Goal: Book appointment/travel/reservation

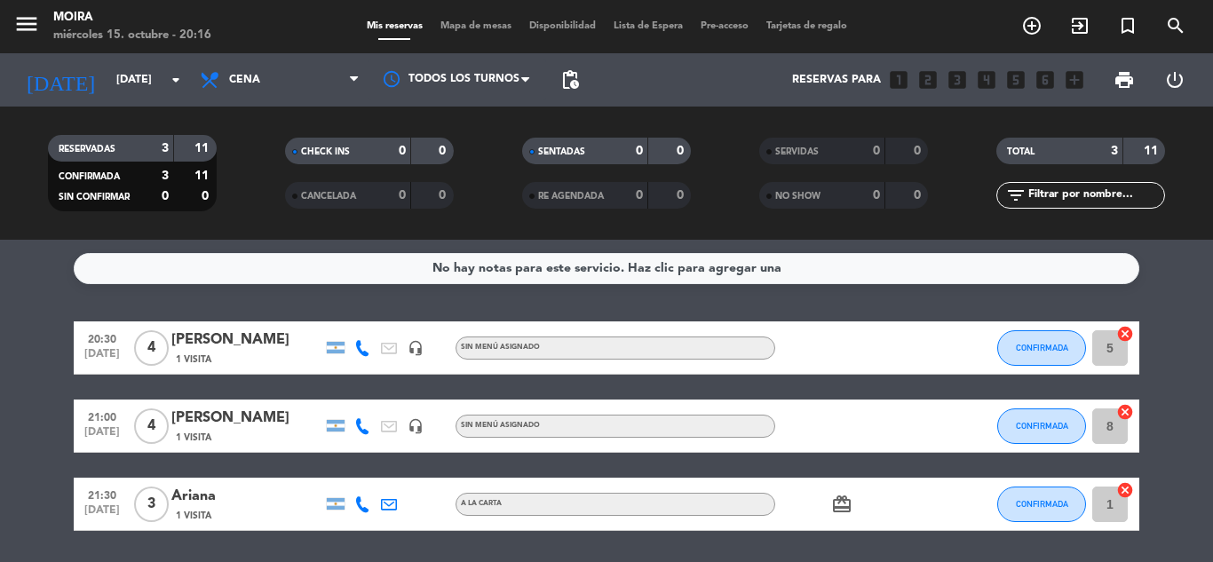
scroll to position [58, 0]
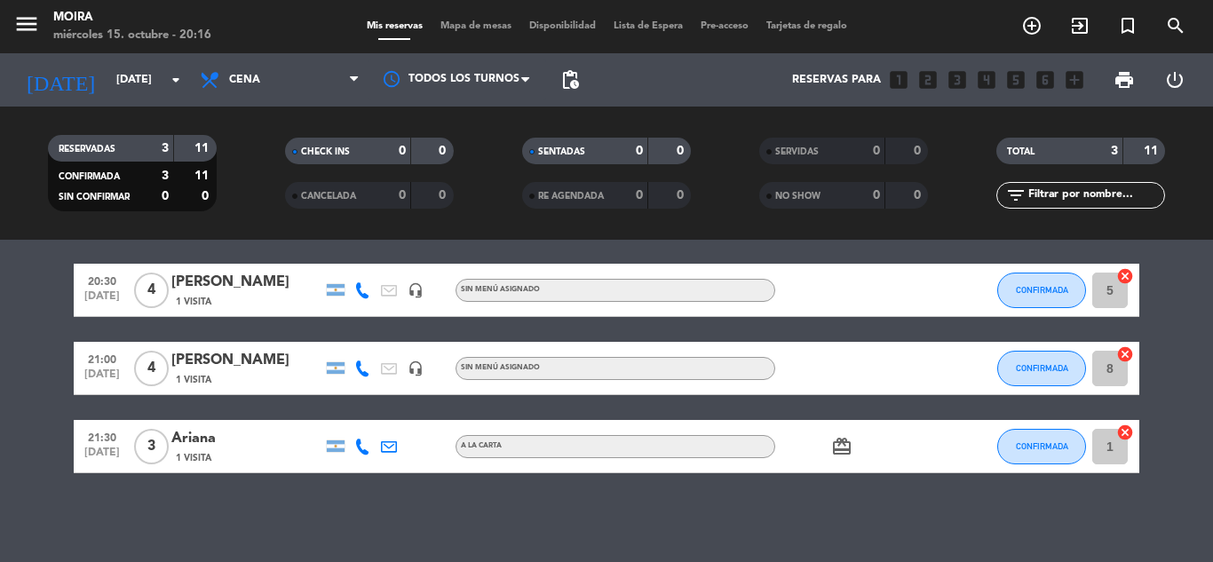
click at [125, 65] on input "[DATE]" at bounding box center [182, 80] width 150 height 30
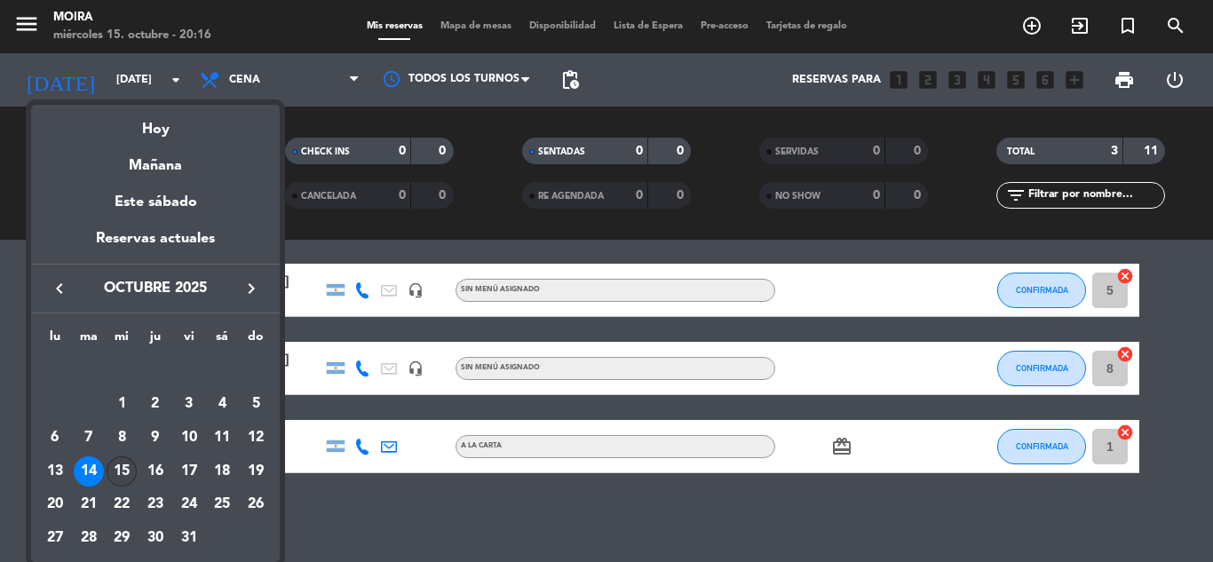
click at [123, 468] on div "15" at bounding box center [122, 471] width 30 height 30
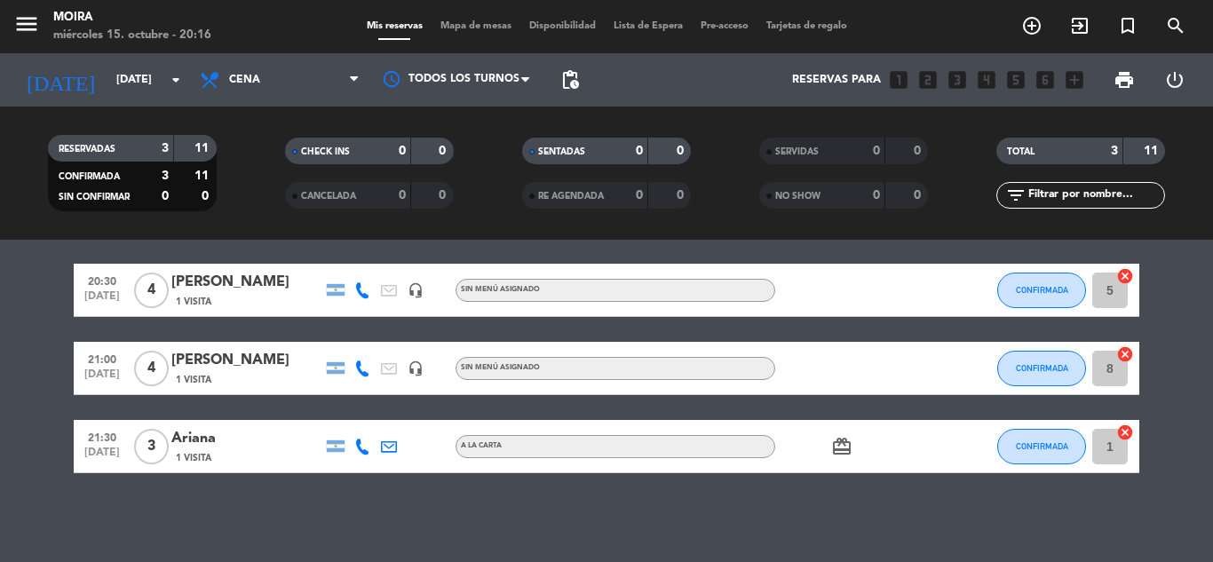
type input "[DATE]"
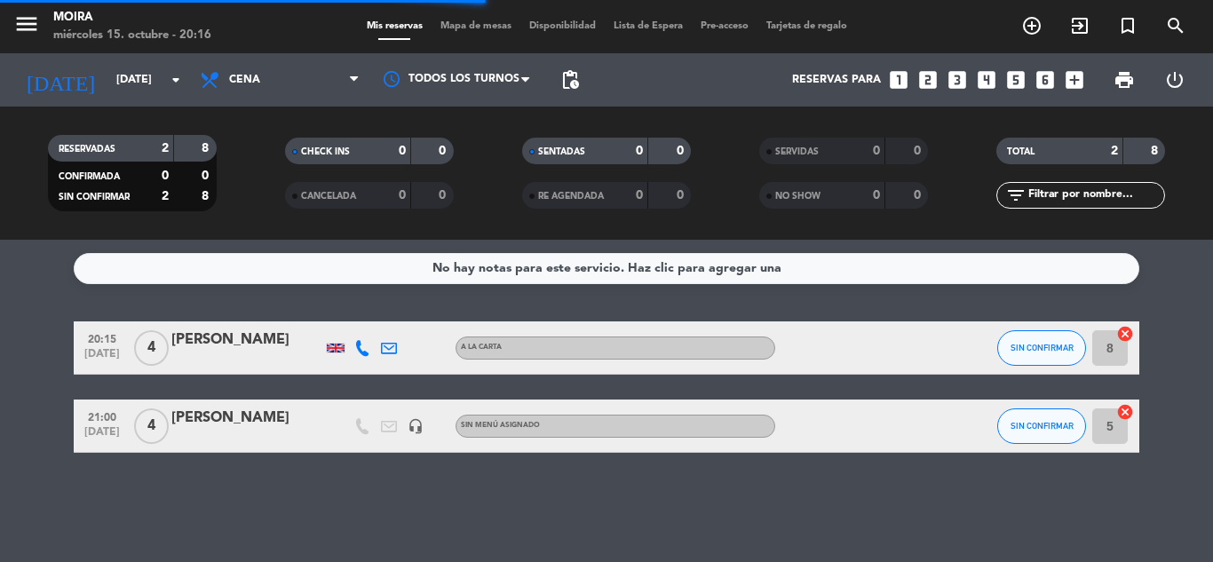
scroll to position [0, 0]
click at [956, 77] on icon "looks_3" at bounding box center [957, 79] width 23 height 23
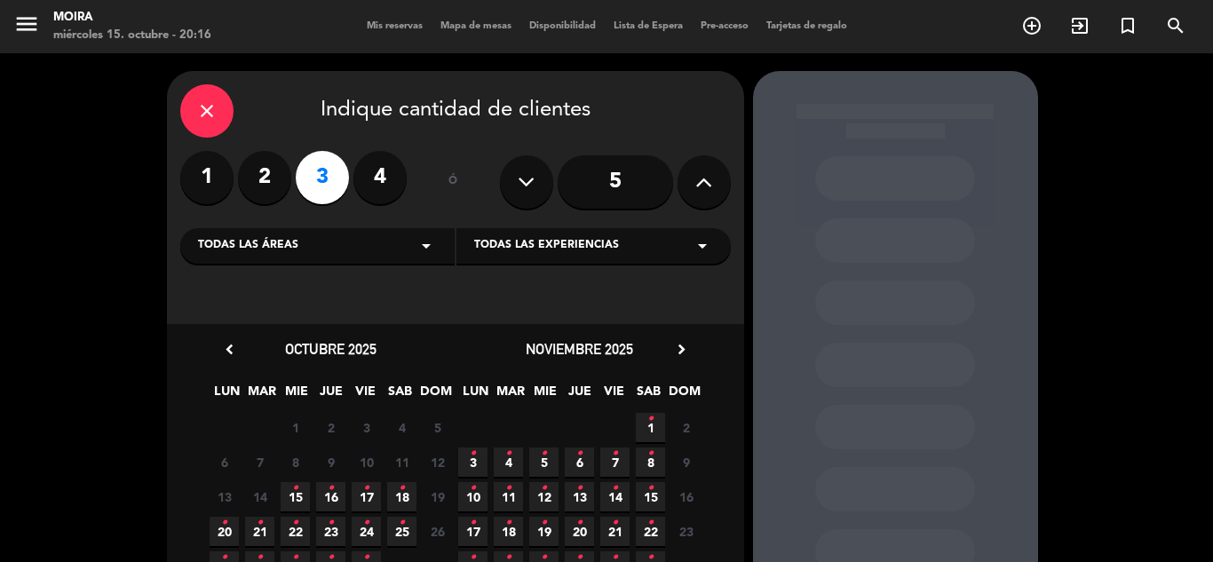
click at [297, 497] on icon "•" at bounding box center [295, 488] width 6 height 28
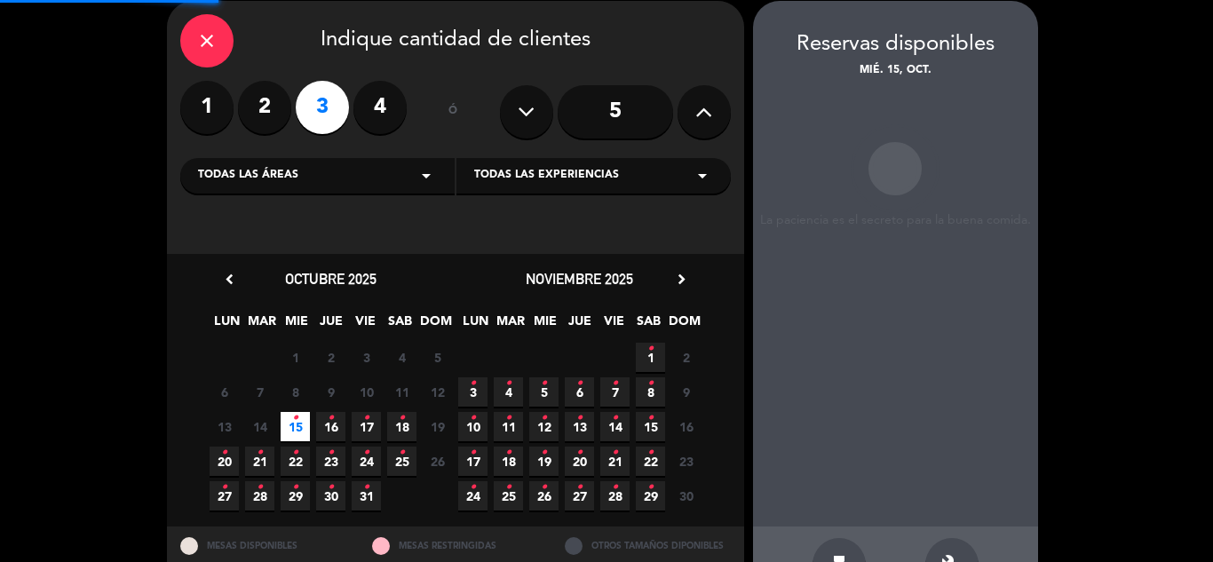
scroll to position [71, 0]
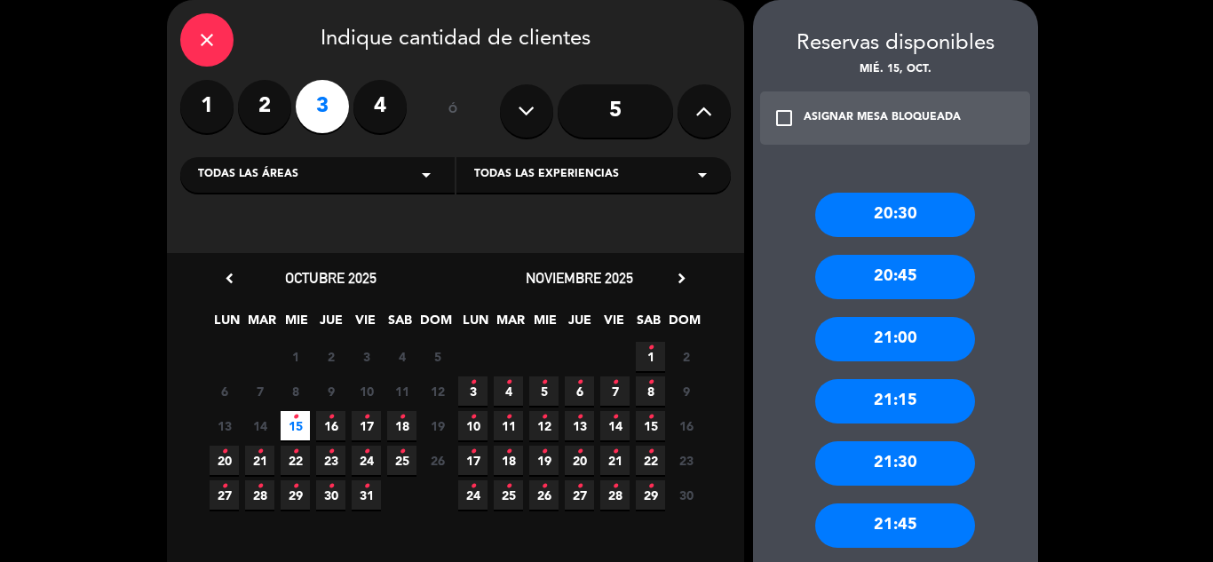
click at [905, 464] on div "21:30" at bounding box center [895, 463] width 160 height 44
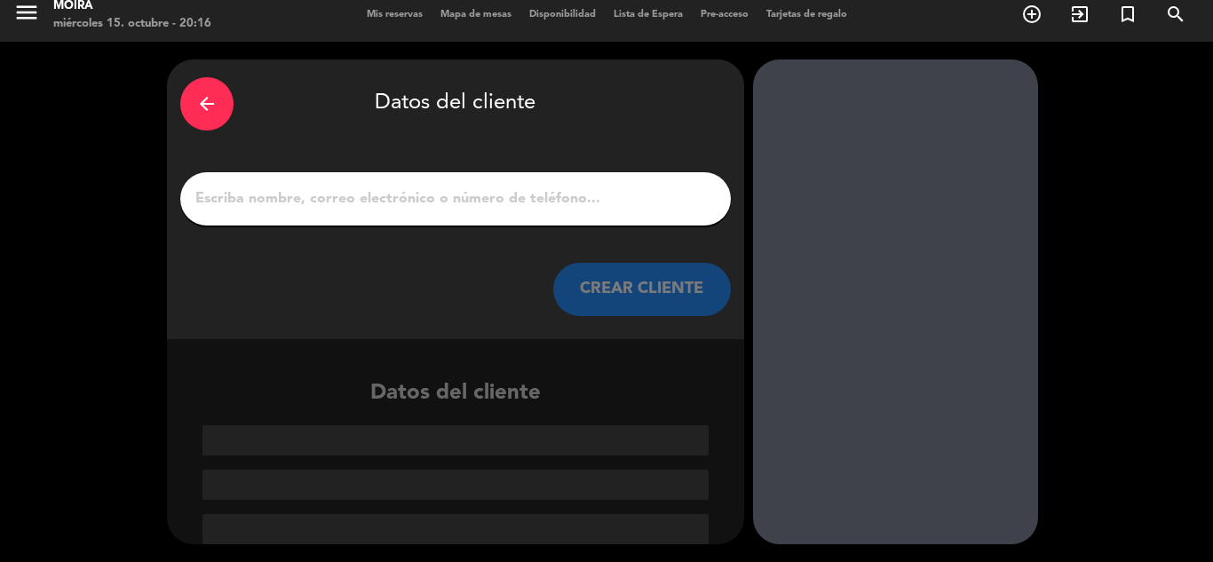
click at [397, 214] on div at bounding box center [455, 198] width 551 height 53
click at [408, 201] on input "1" at bounding box center [456, 198] width 524 height 25
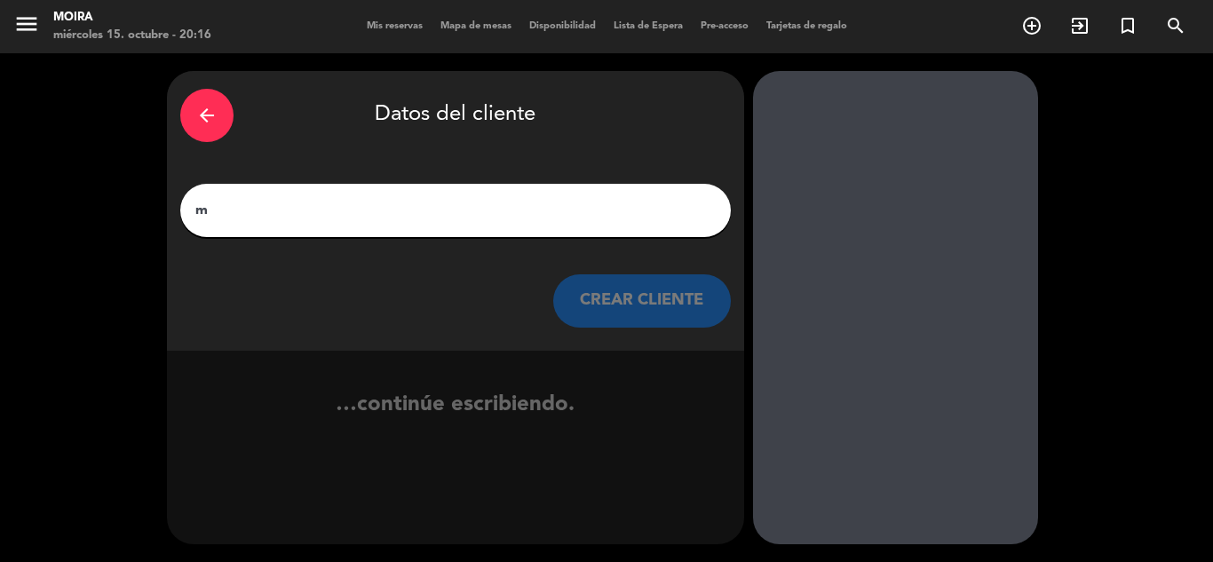
scroll to position [0, 0]
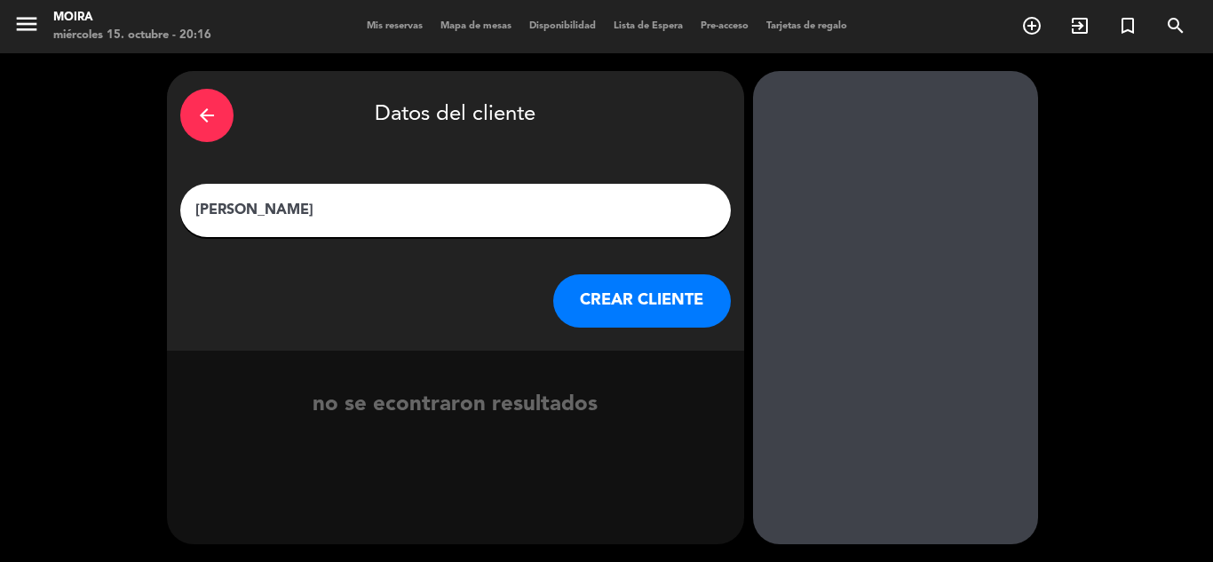
type input "[PERSON_NAME]"
click at [618, 311] on button "CREAR CLIENTE" at bounding box center [642, 300] width 178 height 53
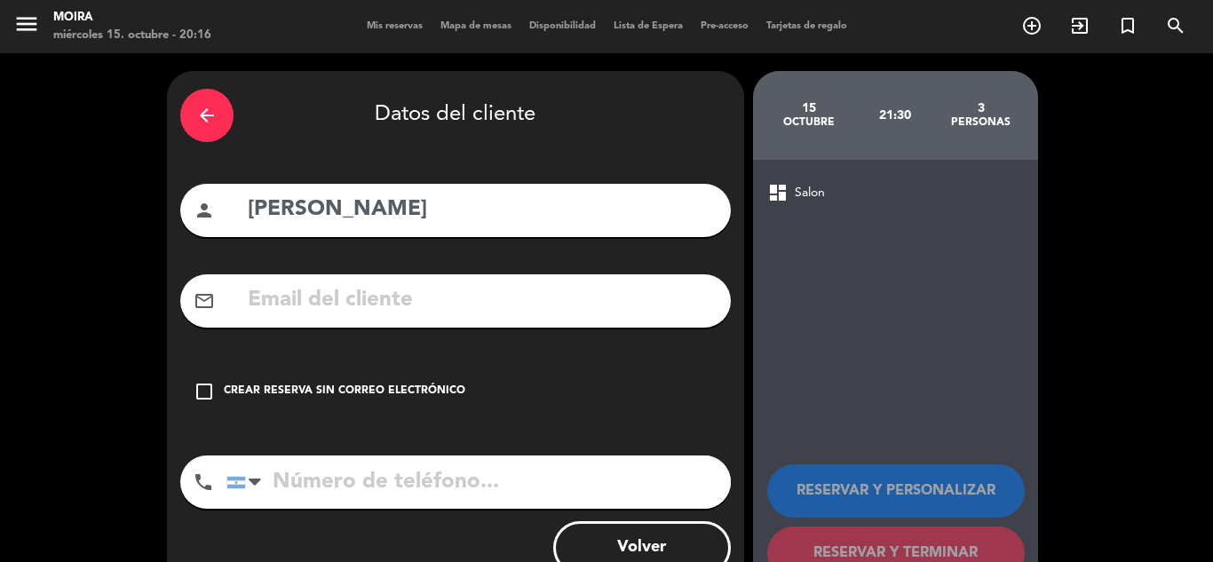
click at [201, 393] on icon "check_box_outline_blank" at bounding box center [204, 391] width 21 height 21
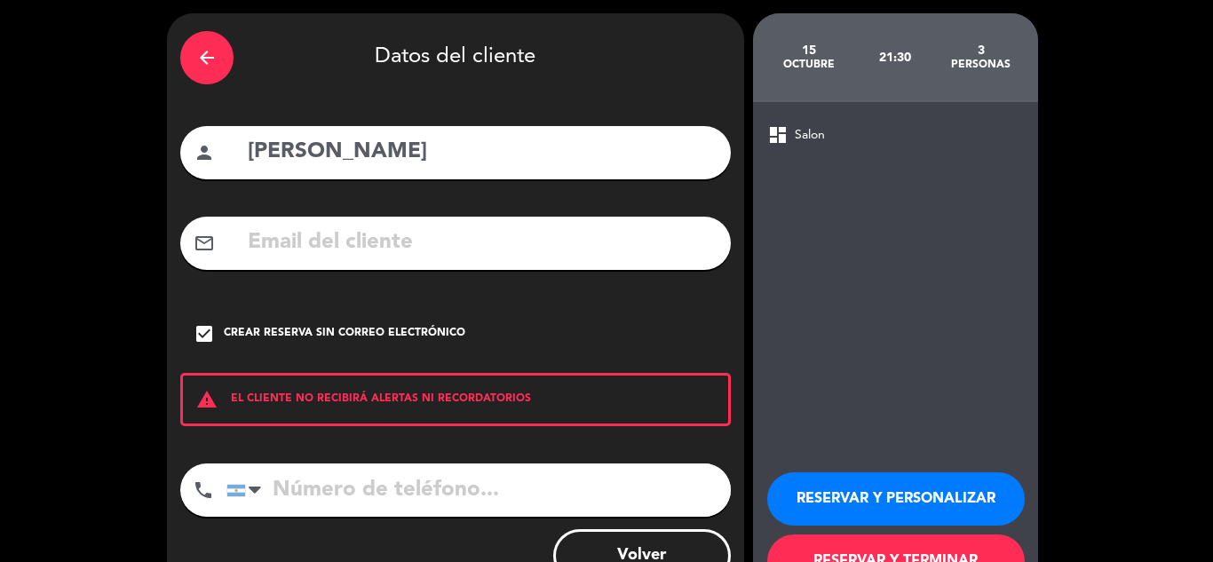
scroll to position [123, 0]
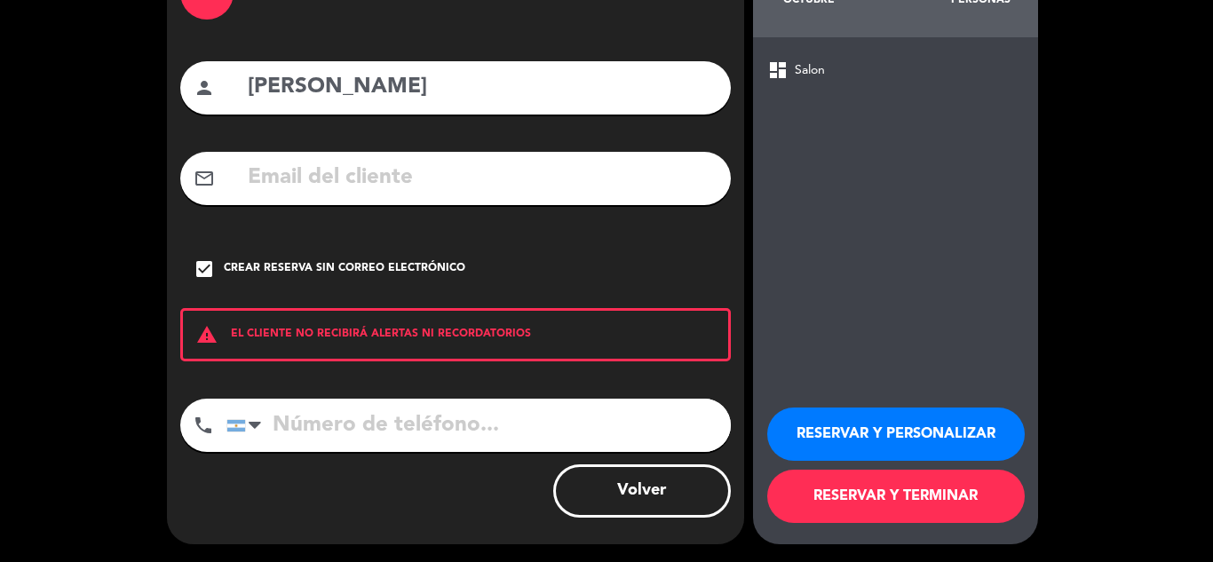
click at [932, 492] on button "RESERVAR Y TERMINAR" at bounding box center [896, 496] width 258 height 53
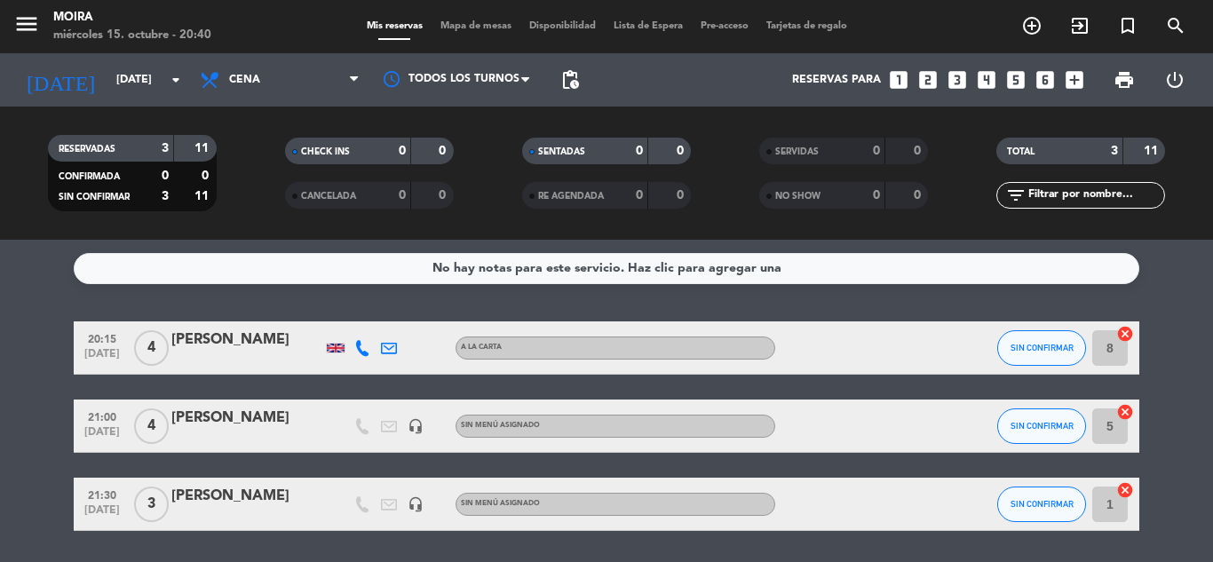
click at [1166, 234] on div "RESERVADAS 3 11 CONFIRMADA 0 0 SIN CONFIRMAR 3 11 CHECK INS 0 0 CANCELADA 0 0 S…" at bounding box center [606, 173] width 1213 height 133
click at [77, 287] on div "No hay notas para este servicio. Haz clic para agregar una 20:15 [DATE] 4 [PERS…" at bounding box center [606, 401] width 1213 height 322
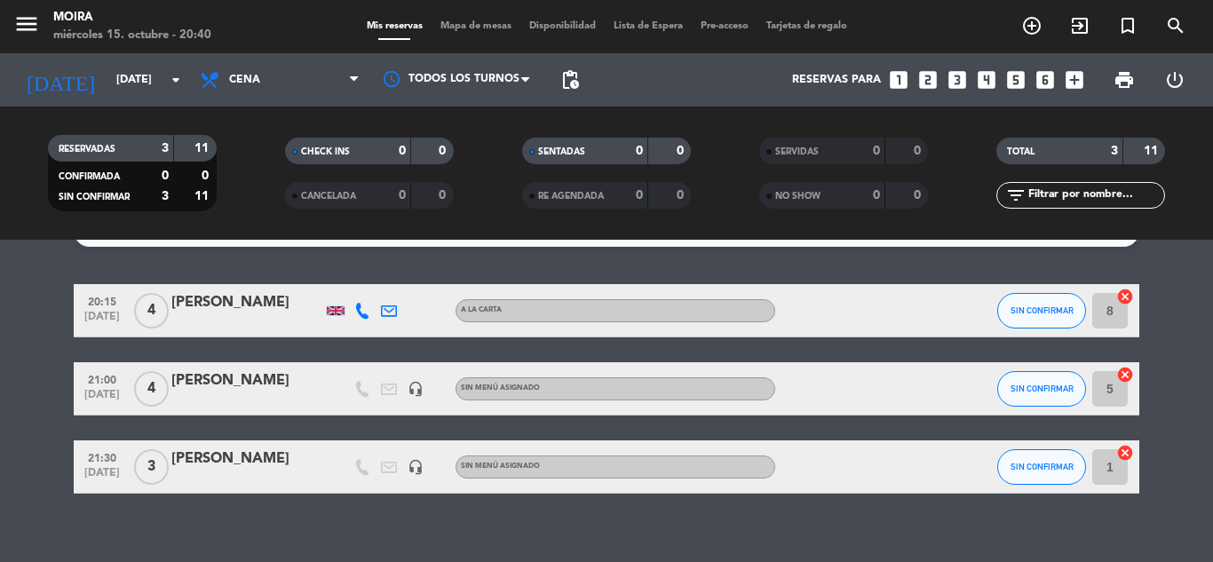
scroll to position [58, 0]
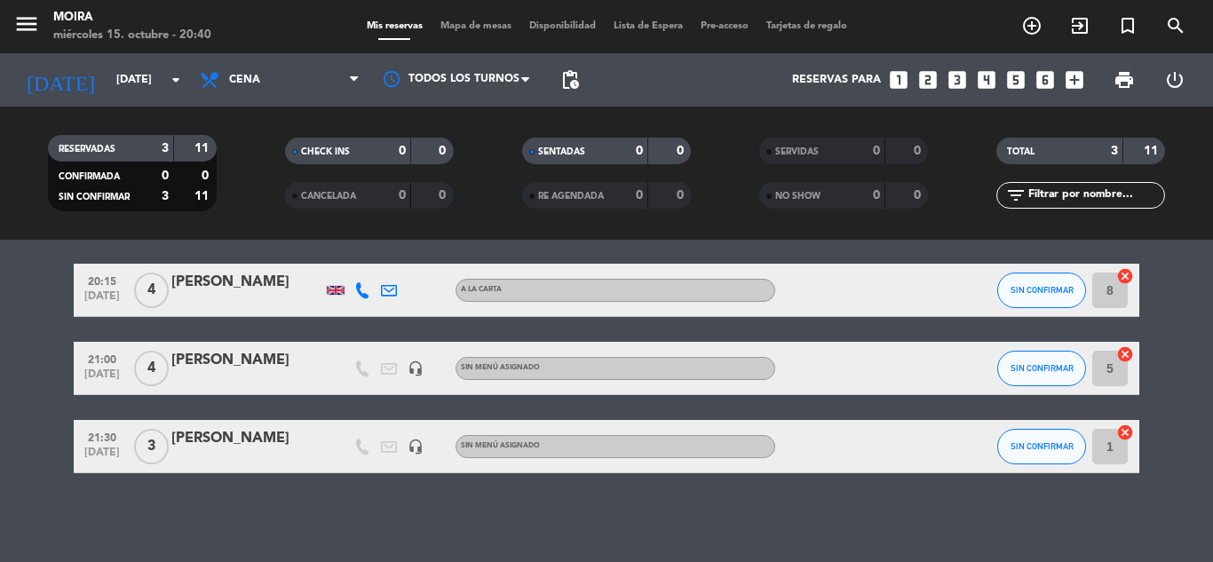
click at [559, 520] on div "No hay notas para este servicio. Haz clic para agregar una 20:15 [DATE] 4 [PERS…" at bounding box center [606, 401] width 1213 height 322
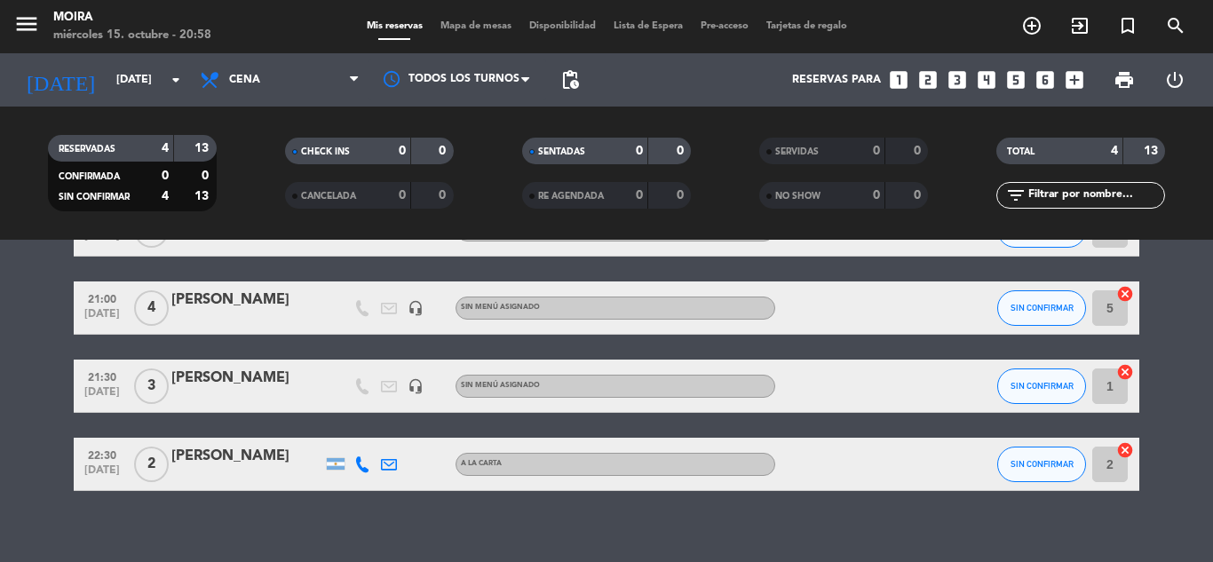
scroll to position [136, 0]
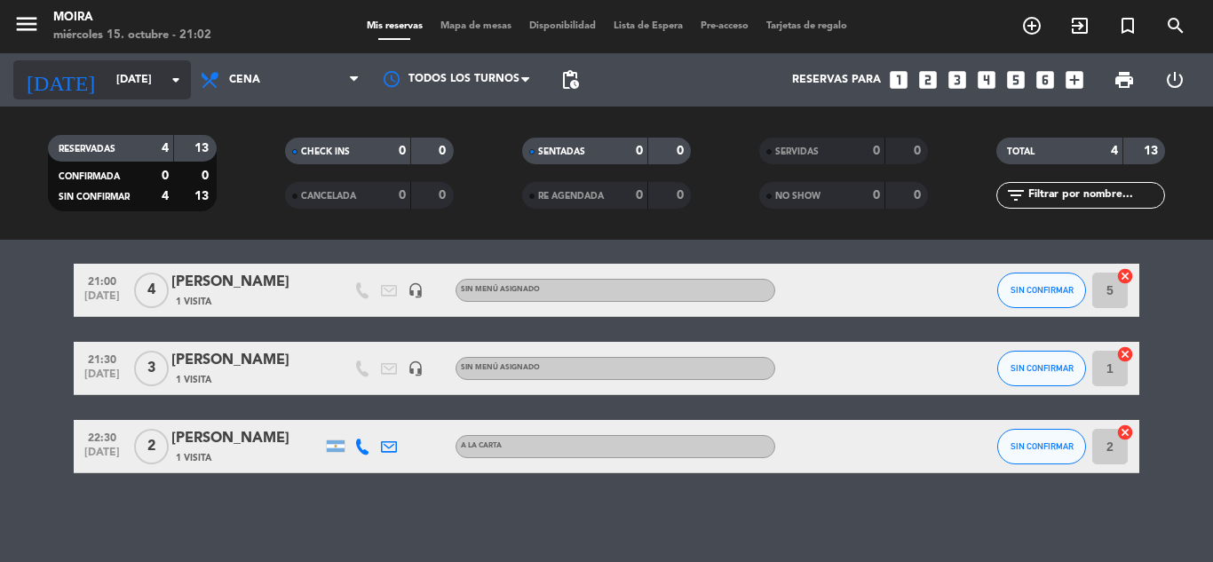
click at [132, 81] on input "[DATE]" at bounding box center [182, 80] width 150 height 30
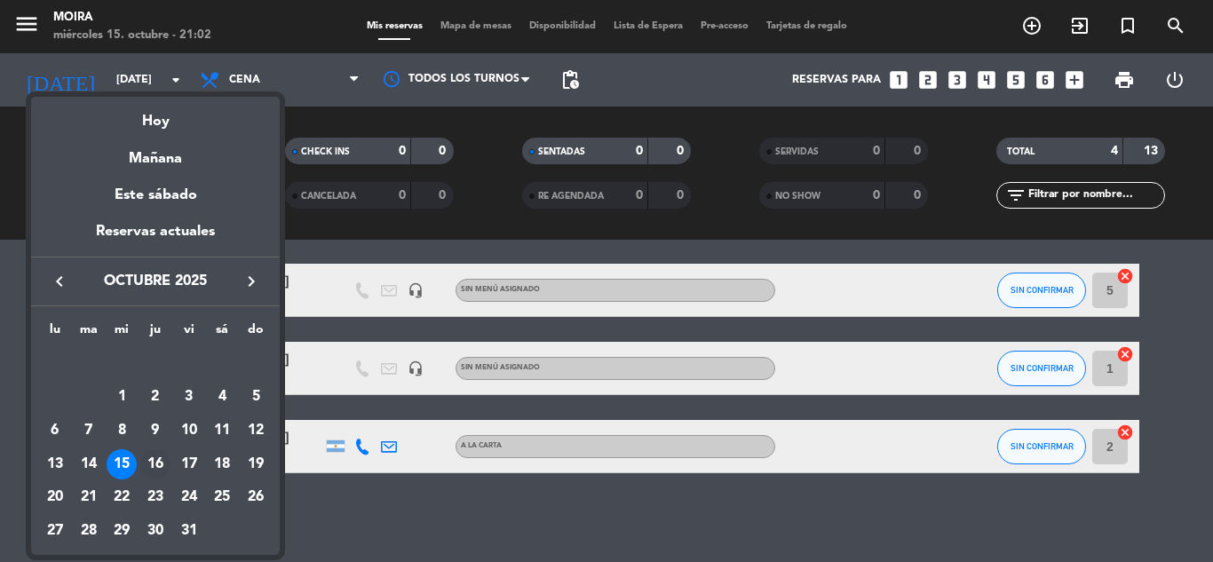
click at [155, 462] on div "16" at bounding box center [155, 464] width 30 height 30
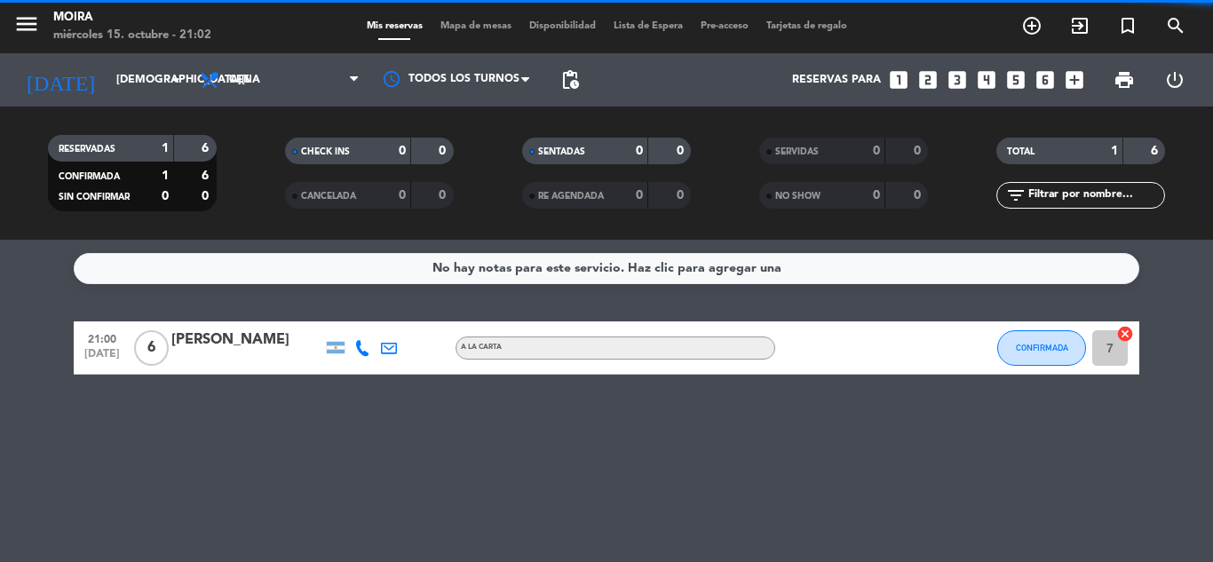
scroll to position [0, 0]
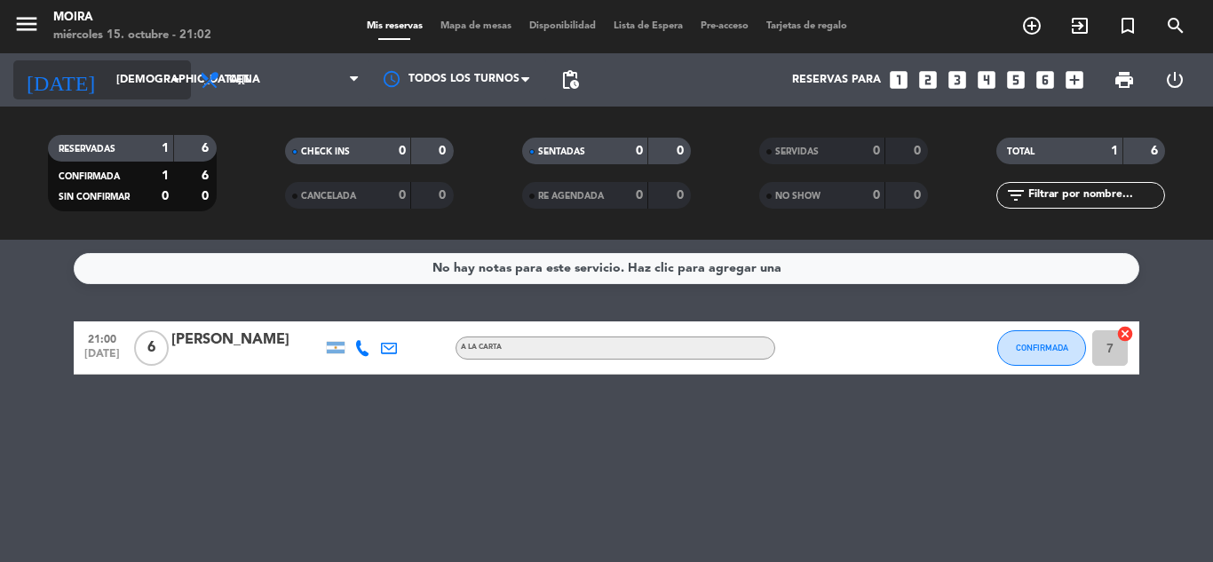
click at [114, 80] on input "[DEMOGRAPHIC_DATA][DATE]" at bounding box center [182, 80] width 150 height 30
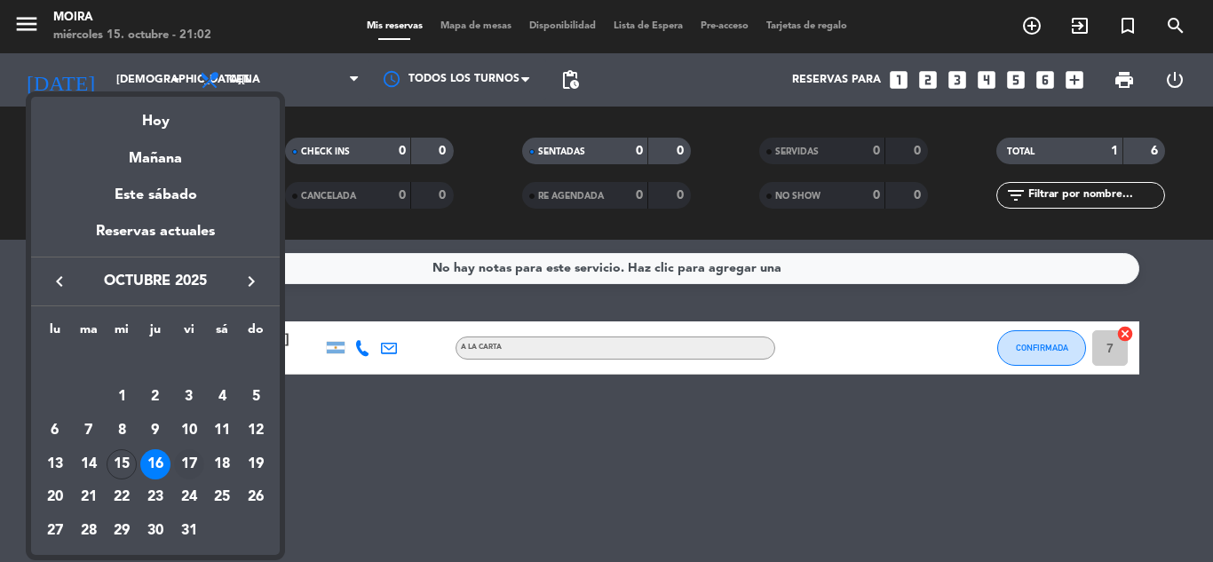
click at [188, 464] on div "17" at bounding box center [189, 464] width 30 height 30
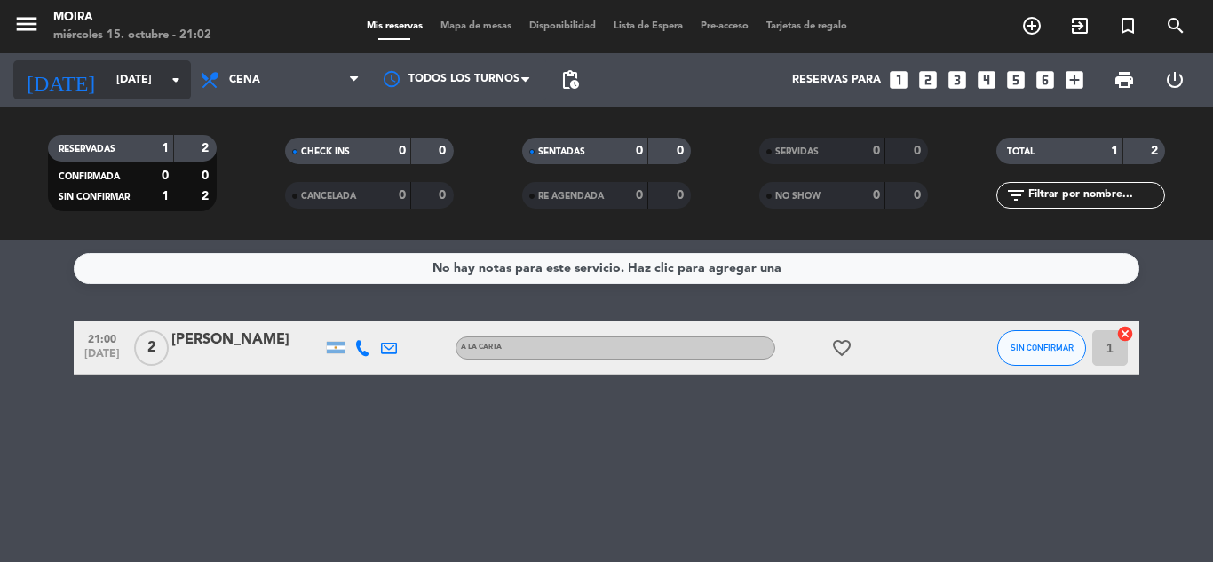
click at [157, 76] on input "[DATE]" at bounding box center [182, 80] width 150 height 30
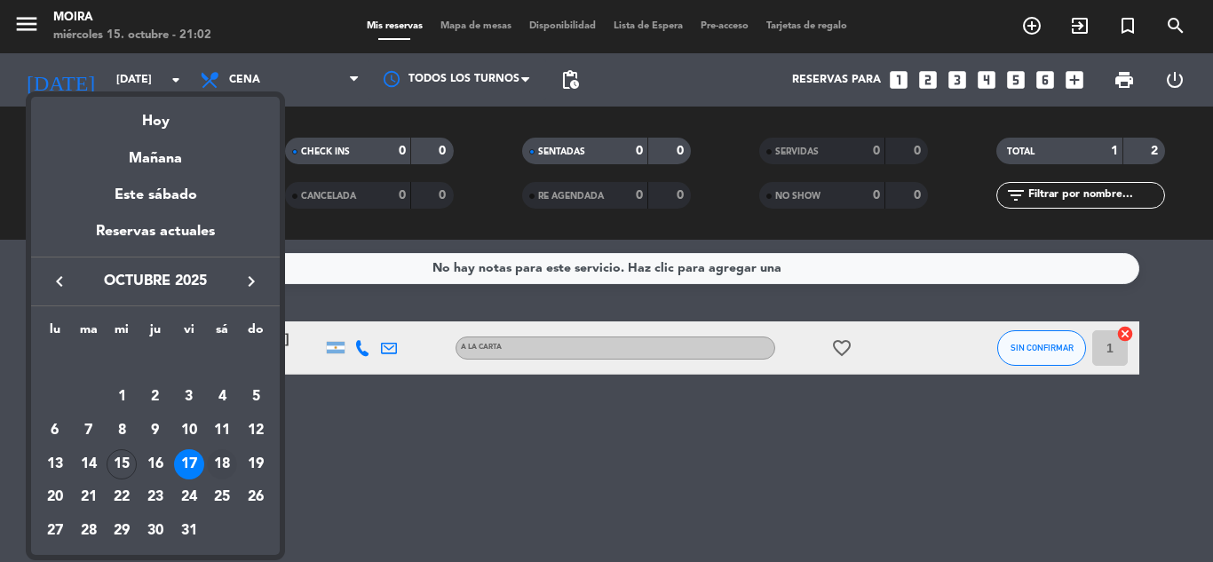
click at [224, 460] on div "18" at bounding box center [222, 464] width 30 height 30
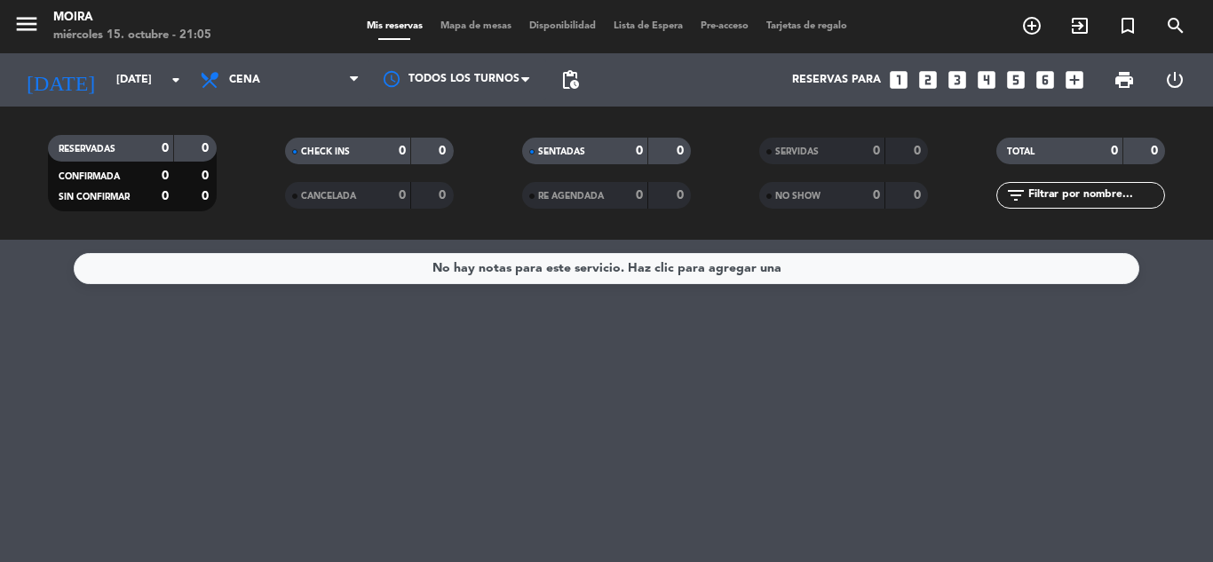
click at [776, 382] on div "No hay notas para este servicio. Haz clic para agregar una" at bounding box center [606, 401] width 1213 height 322
click at [131, 81] on input "[DATE]" at bounding box center [182, 80] width 150 height 30
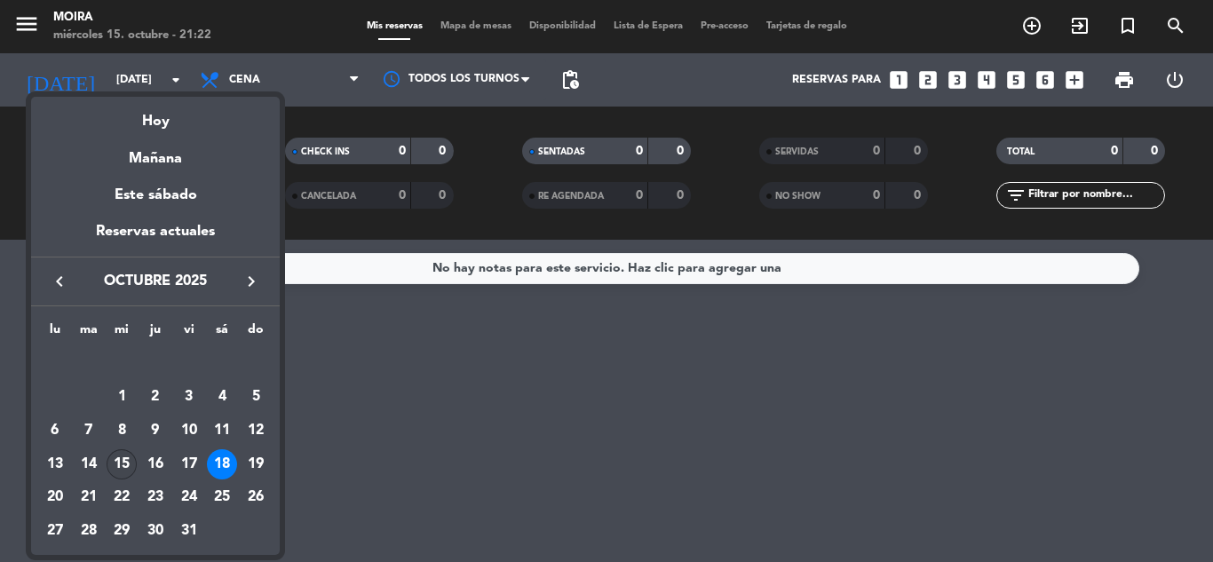
click at [123, 464] on div "15" at bounding box center [122, 464] width 30 height 30
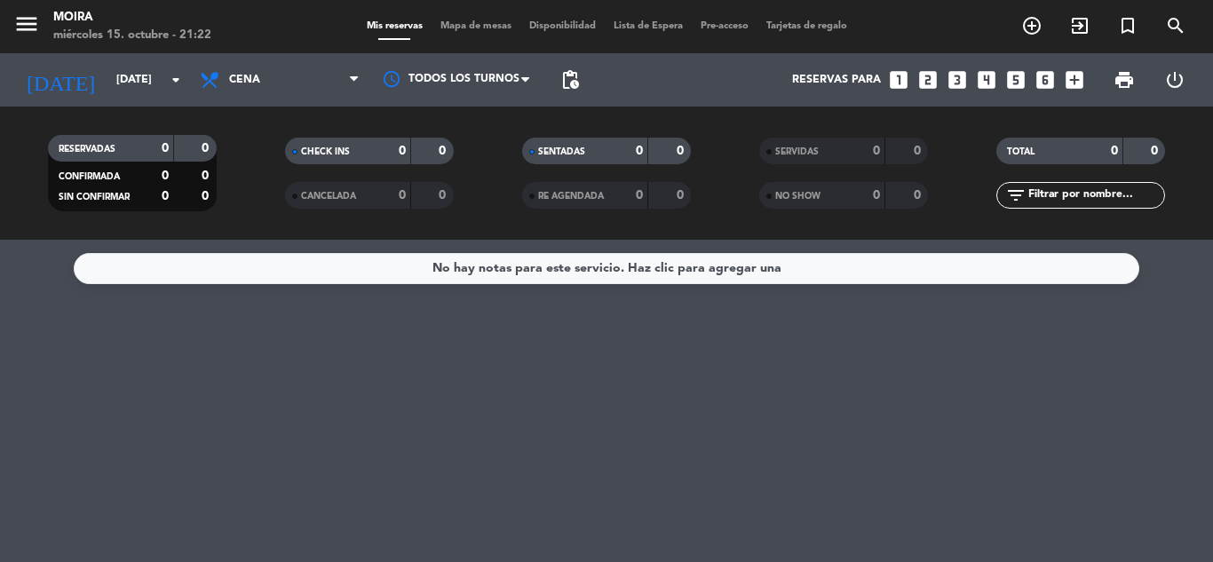
type input "[DATE]"
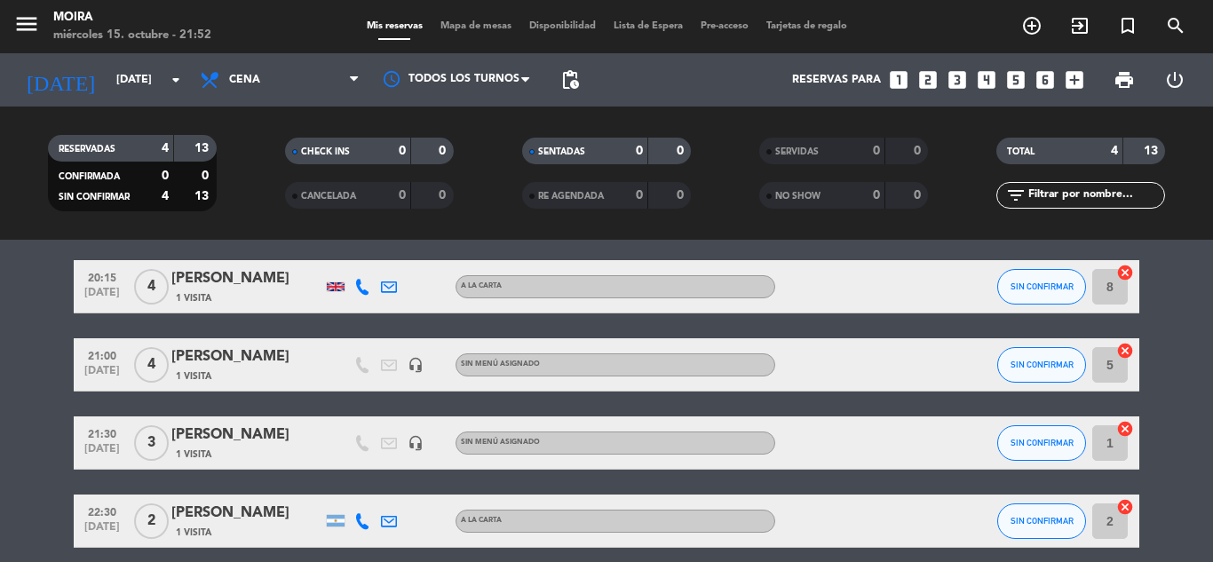
scroll to position [136, 0]
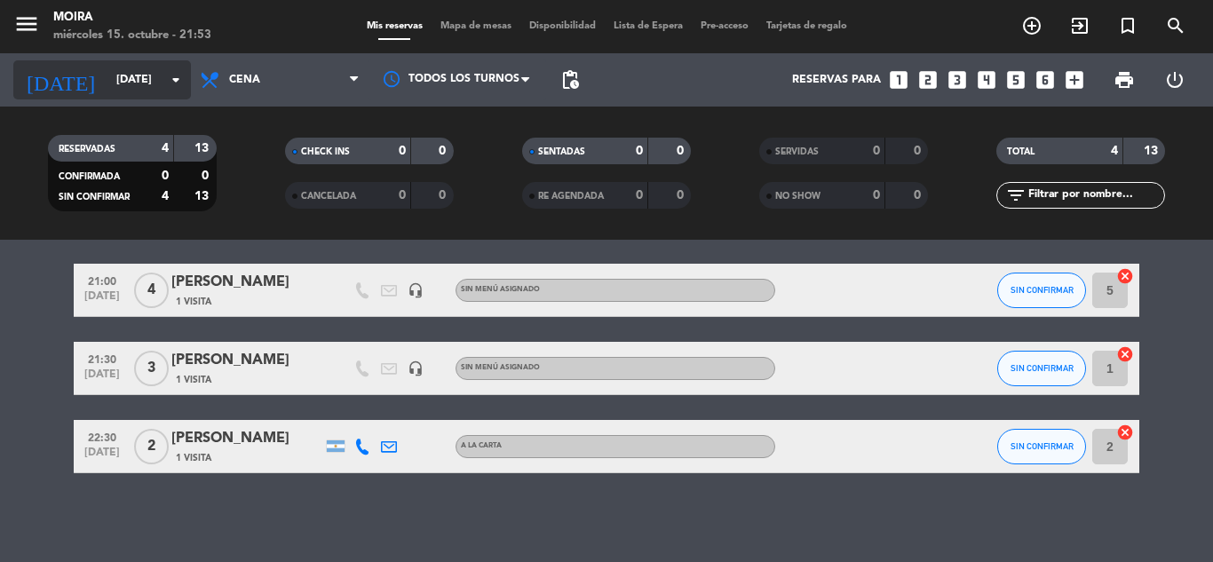
click at [119, 76] on input "[DATE]" at bounding box center [182, 80] width 150 height 30
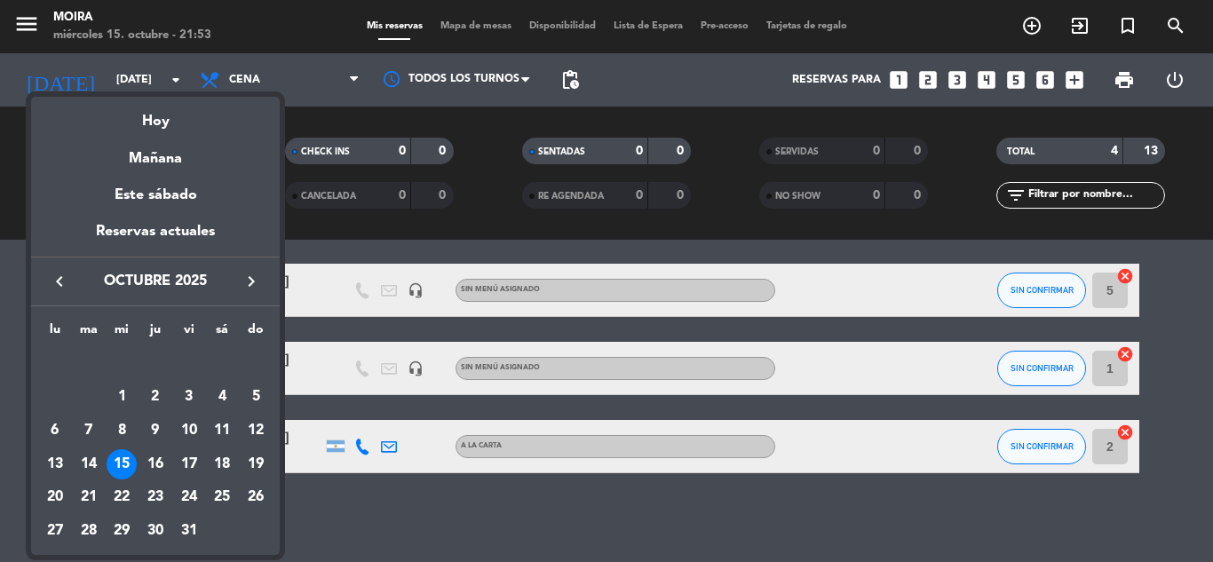
click at [122, 468] on div "15" at bounding box center [122, 464] width 30 height 30
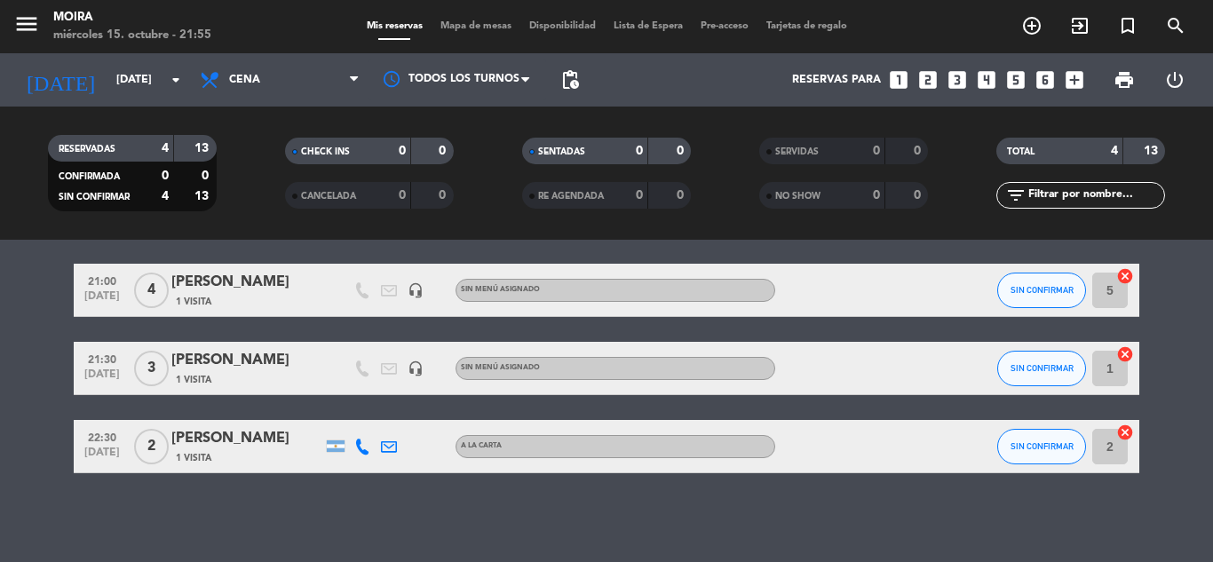
scroll to position [0, 0]
